Goal: Task Accomplishment & Management: Use online tool/utility

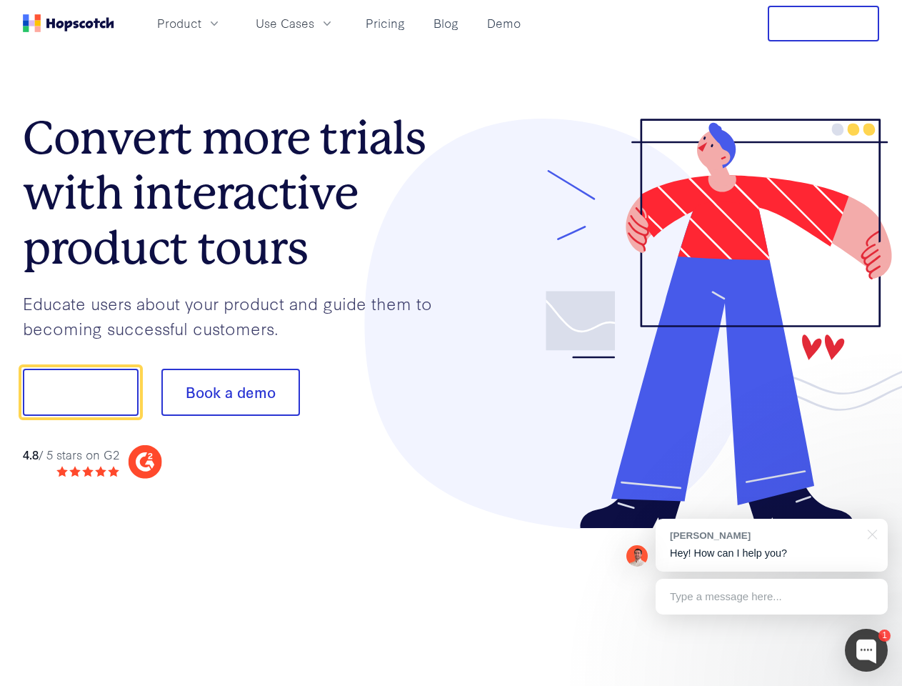
click at [452, 343] on div at bounding box center [666, 324] width 429 height 411
click at [201, 23] on span "Product" at bounding box center [179, 23] width 44 height 18
click at [314, 23] on span "Use Cases" at bounding box center [285, 23] width 59 height 18
click at [824, 24] on button "Free Trial" at bounding box center [823, 24] width 111 height 36
click at [80, 392] on button "Show me!" at bounding box center [81, 392] width 116 height 47
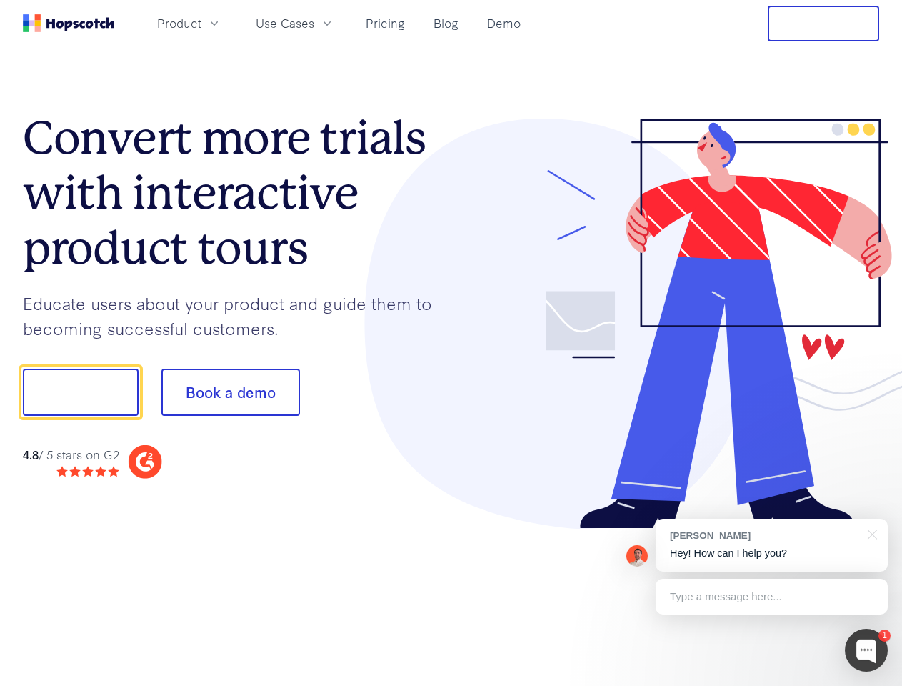
click at [230, 392] on button "Book a demo" at bounding box center [230, 392] width 139 height 47
click at [867, 650] on div at bounding box center [866, 650] width 43 height 43
click at [772, 545] on div "[PERSON_NAME] Hey! How can I help you?" at bounding box center [772, 545] width 232 height 53
click at [870, 533] on div at bounding box center [754, 390] width 268 height 477
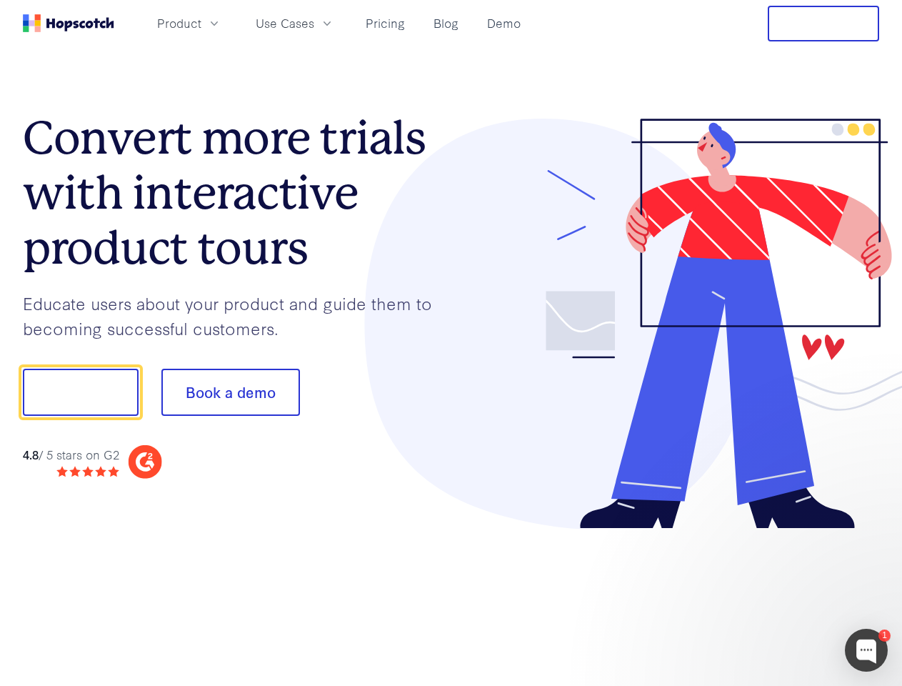
click at [772, 597] on div at bounding box center [754, 486] width 268 height 285
